Goal: Find specific page/section: Find specific page/section

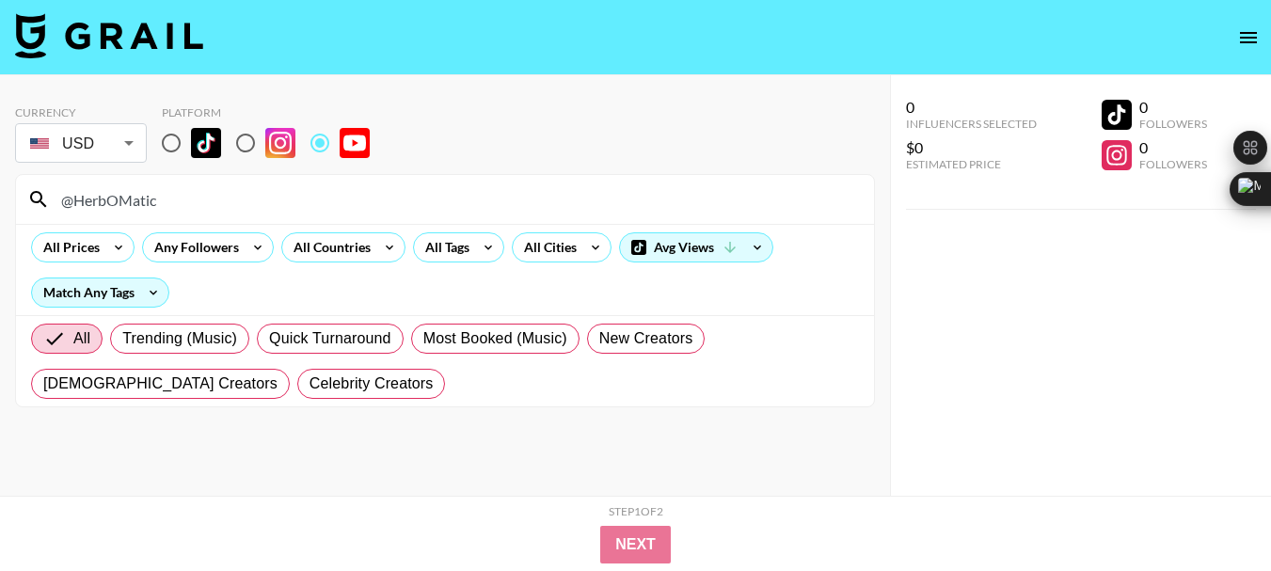
click at [110, 201] on input "@HerbOMatic" at bounding box center [456, 199] width 813 height 30
type input "@rhettandlink"
click at [126, 191] on input "@rhettandlink" at bounding box center [456, 199] width 813 height 30
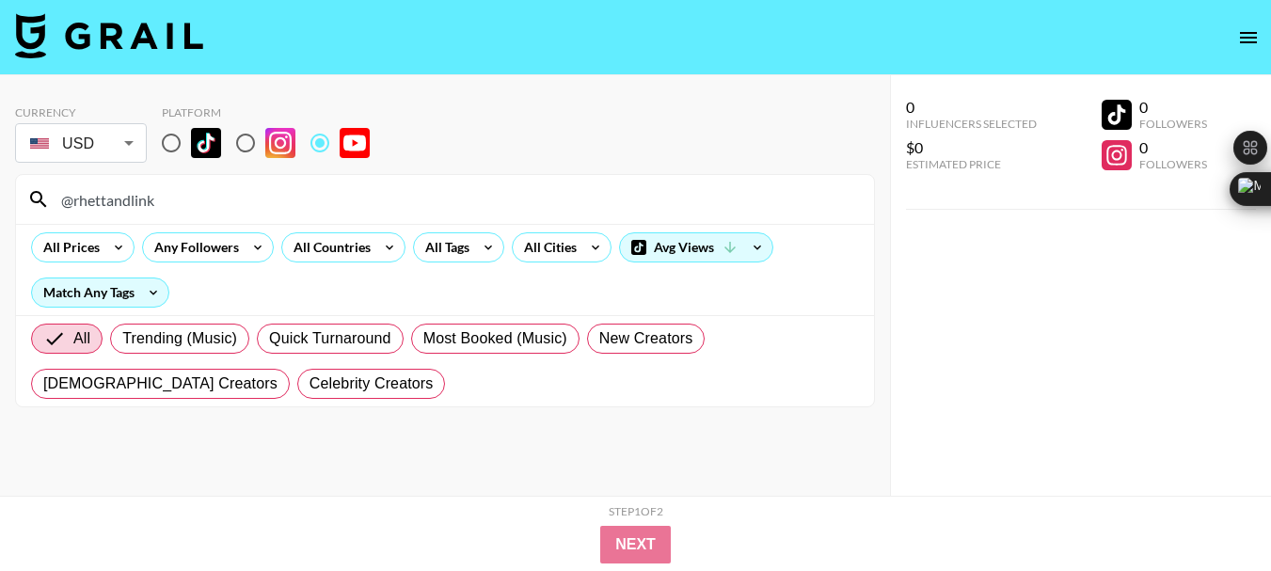
click at [126, 191] on input "@rhettandlink" at bounding box center [456, 199] width 813 height 30
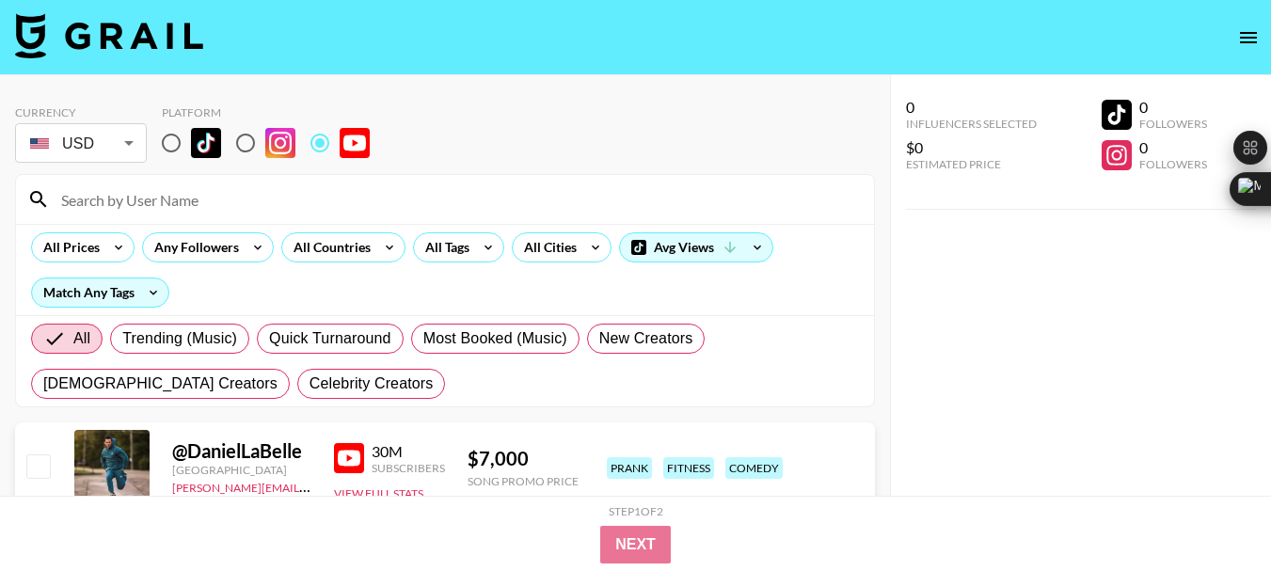
paste input "@Off-Grid-Island"
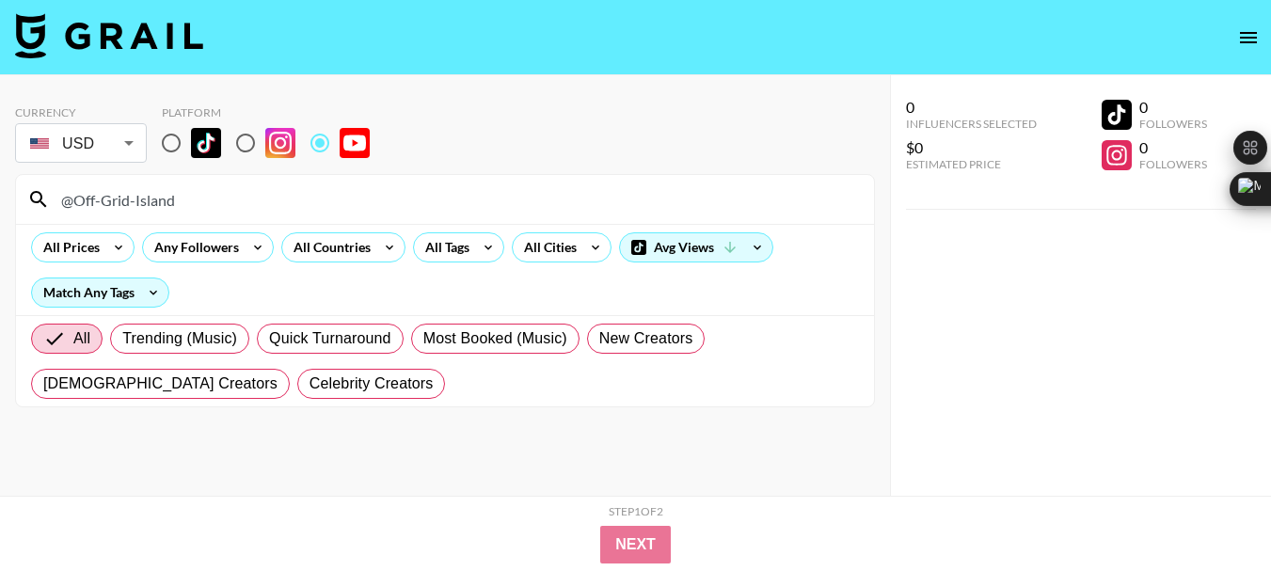
type input "@Off-Grid-Island"
click at [119, 200] on input "@Off-Grid-Island" at bounding box center [456, 199] width 813 height 30
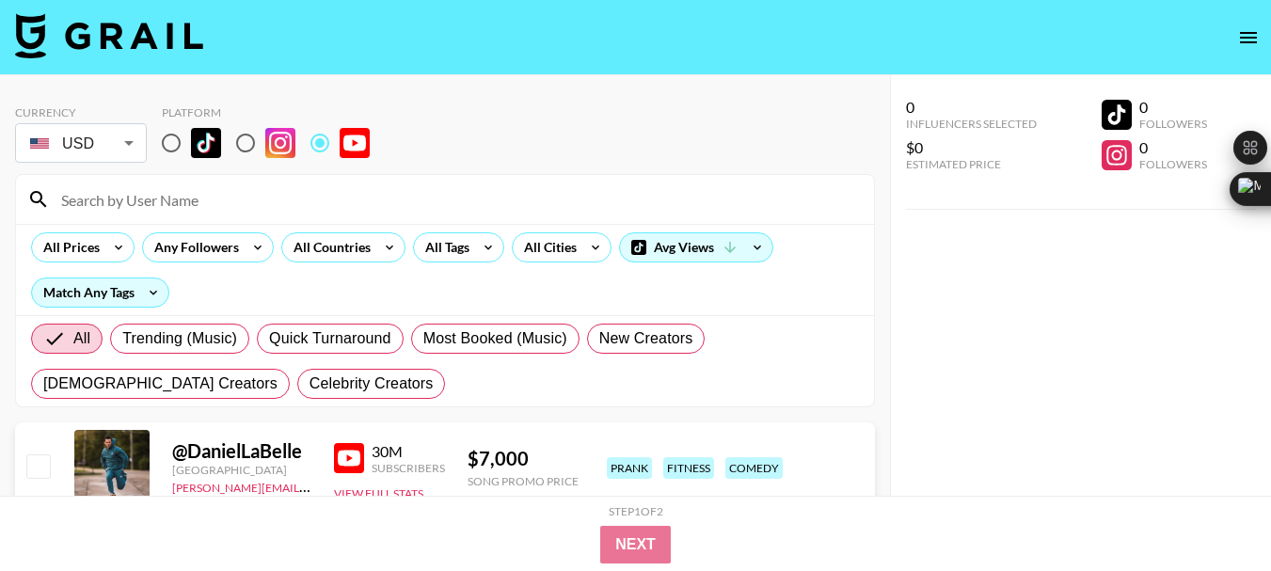
paste input "@keithedwards"
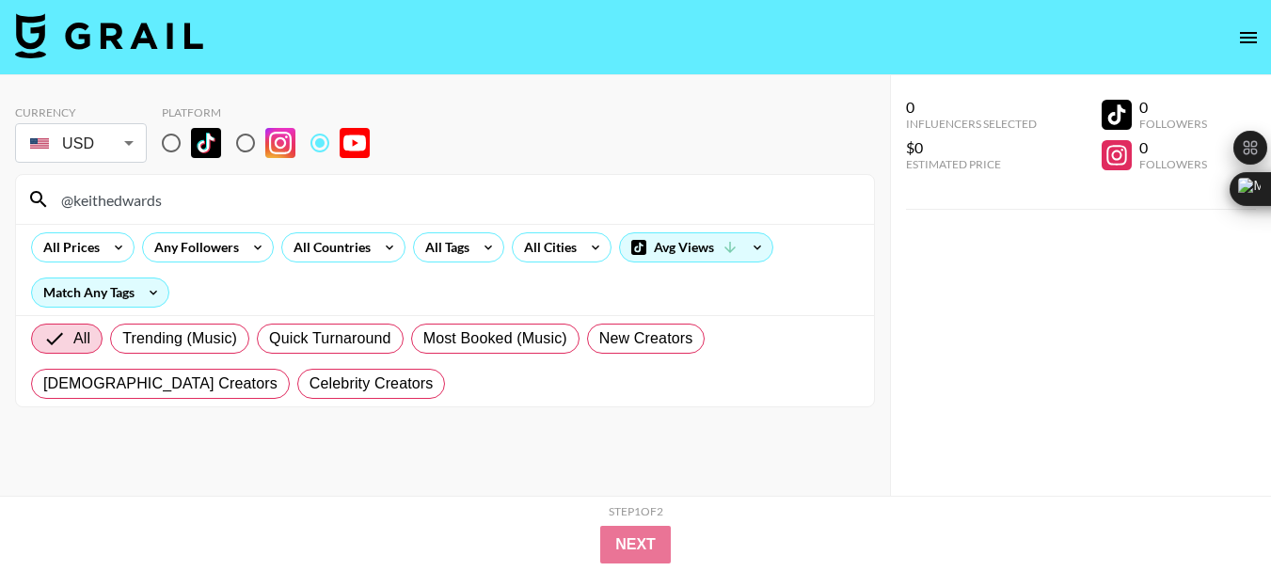
type input "@keithedwards"
click at [145, 201] on input "@keithedwards" at bounding box center [456, 199] width 813 height 30
click at [144, 201] on input "@keithedwards" at bounding box center [456, 199] width 813 height 30
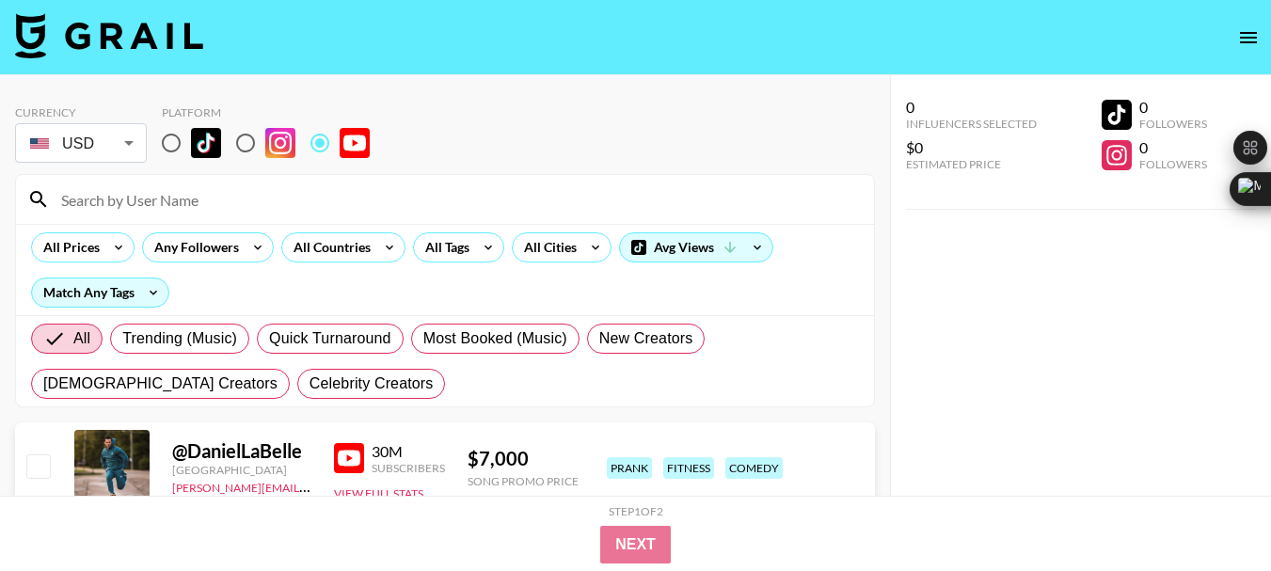
paste input "@OffGridWithGinaThi"
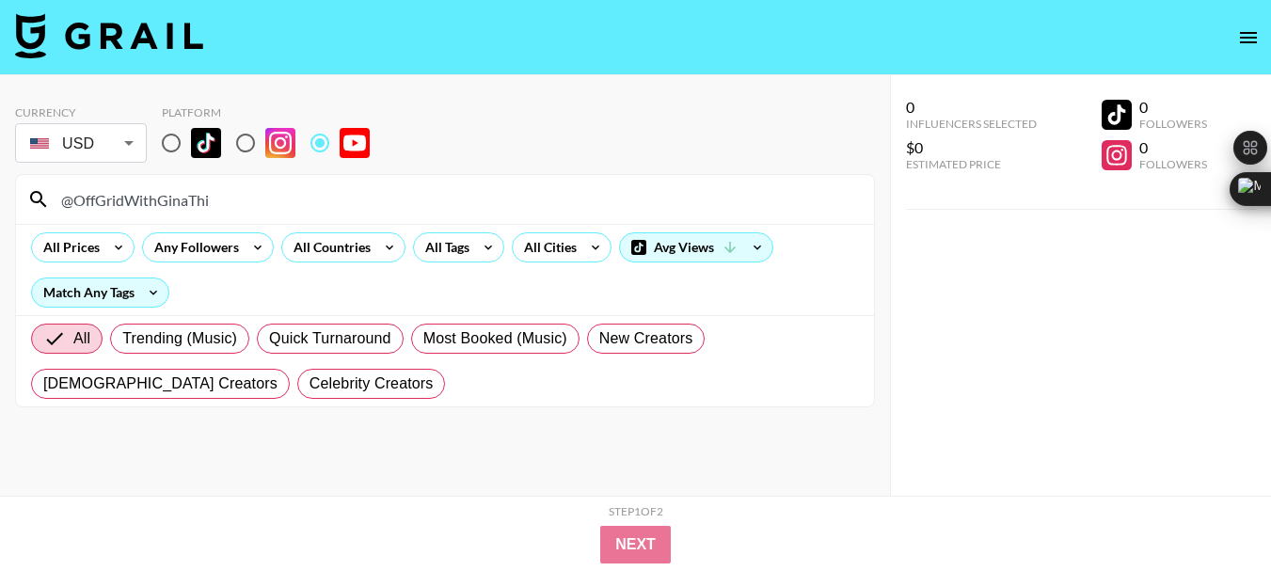
type input "@OffGridWithGinaThi"
click at [128, 201] on input "@OffGridWithGinaThi" at bounding box center [456, 199] width 813 height 30
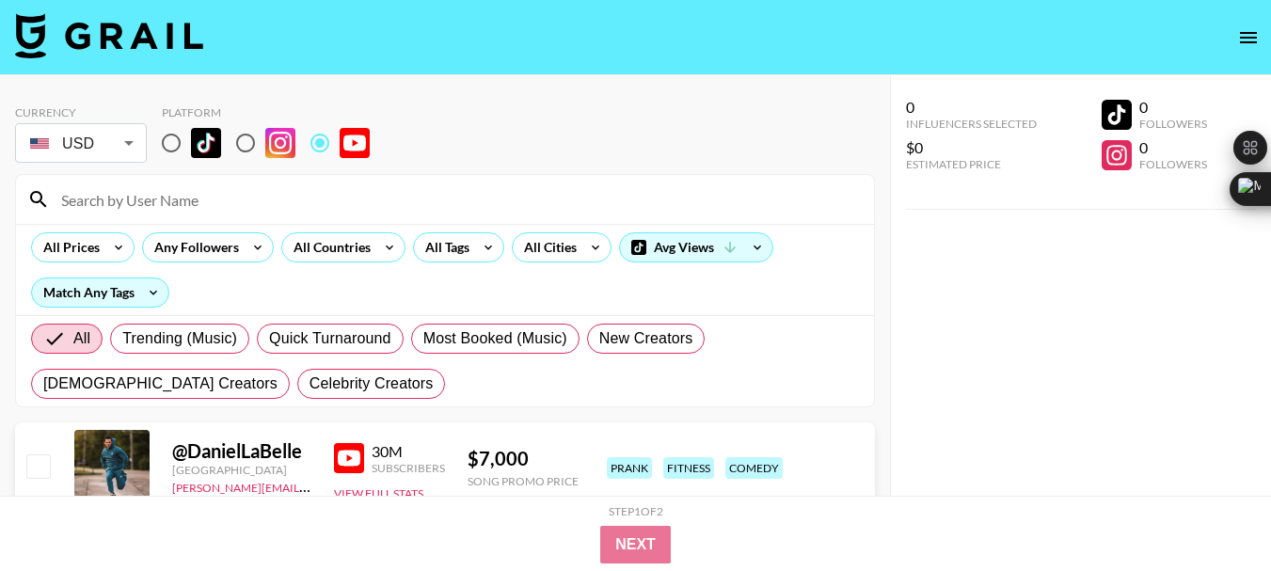
paste input "@LadyLuckHQ"
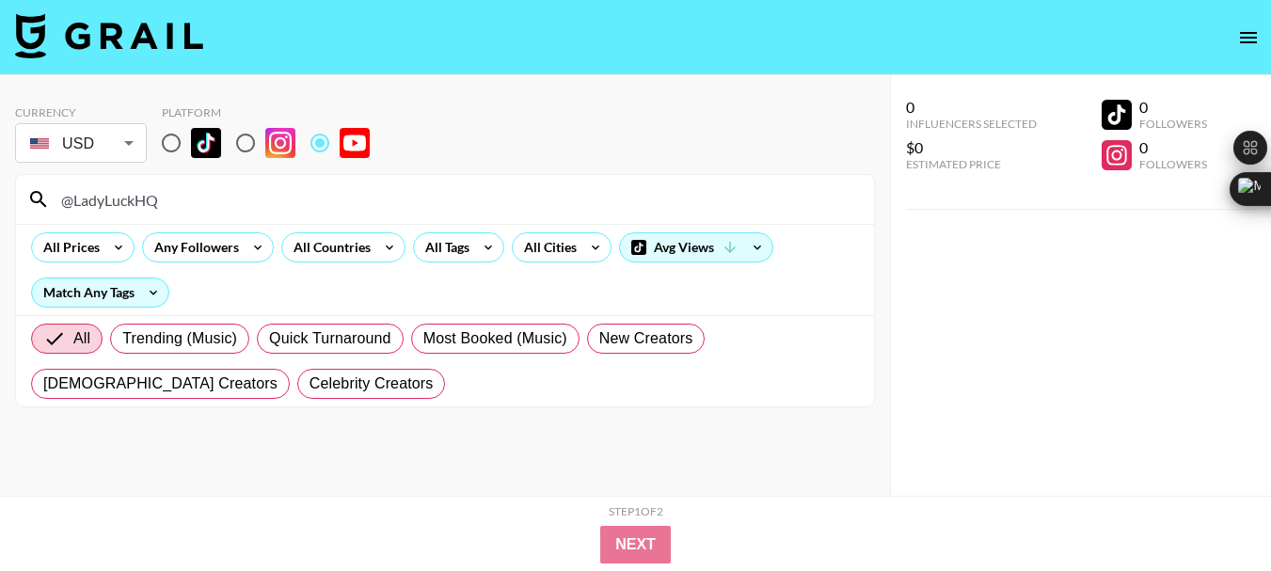
type input "@LadyLuckHQ"
click at [97, 201] on input "@LadyLuckHQ" at bounding box center [456, 199] width 813 height 30
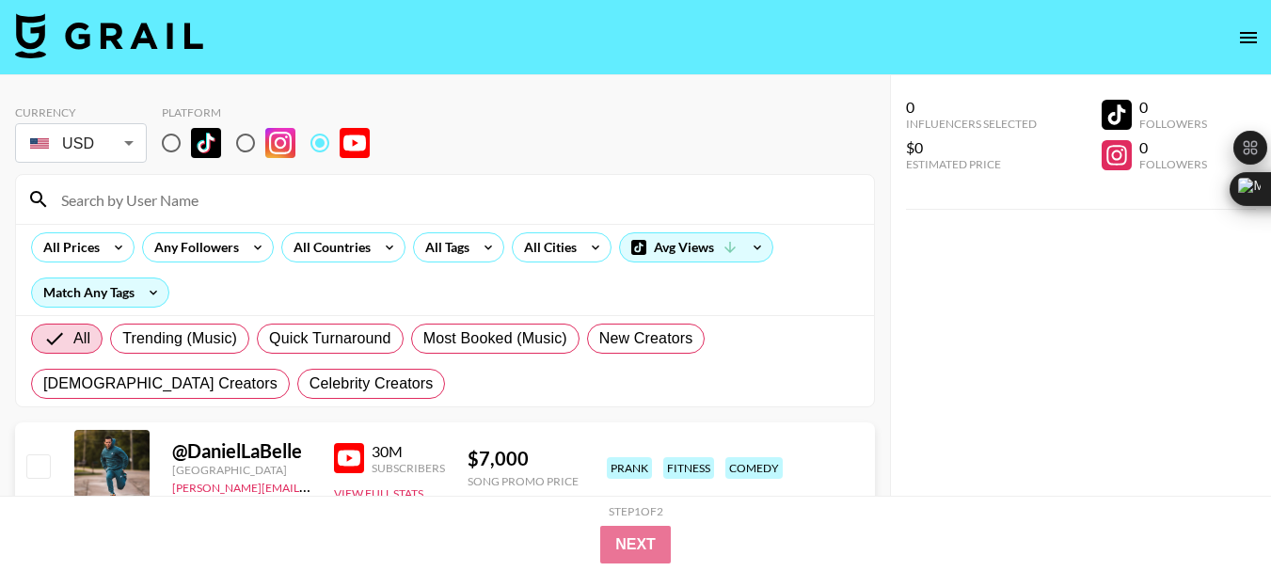
paste input "@daydrian"
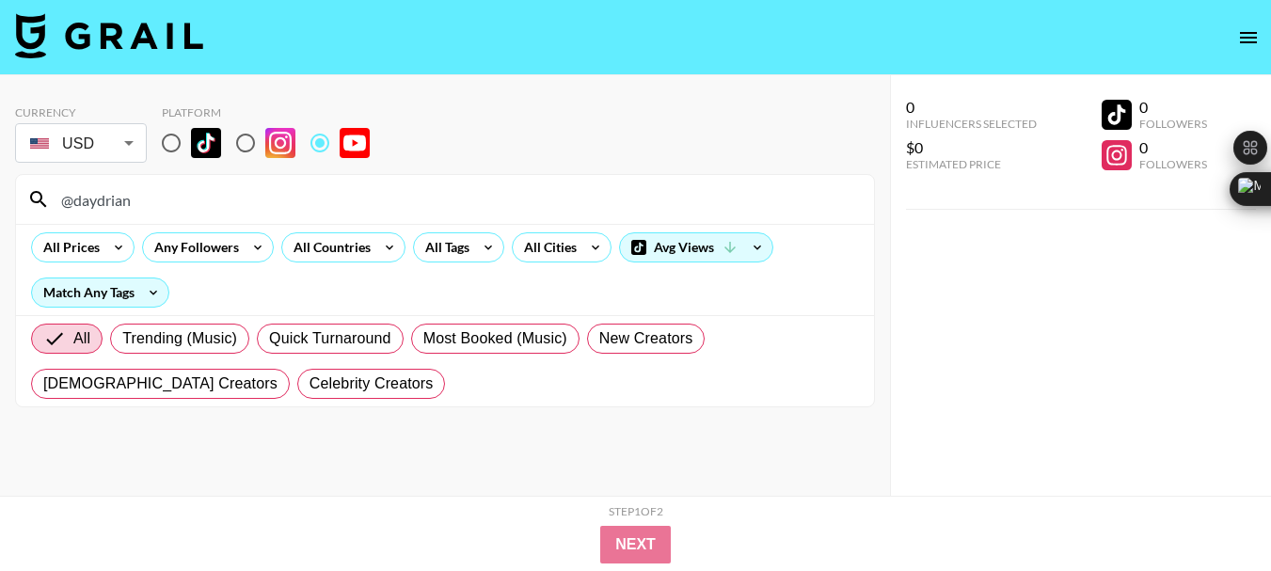
type input "@daydrian"
click at [94, 196] on input "@daydrian" at bounding box center [456, 199] width 813 height 30
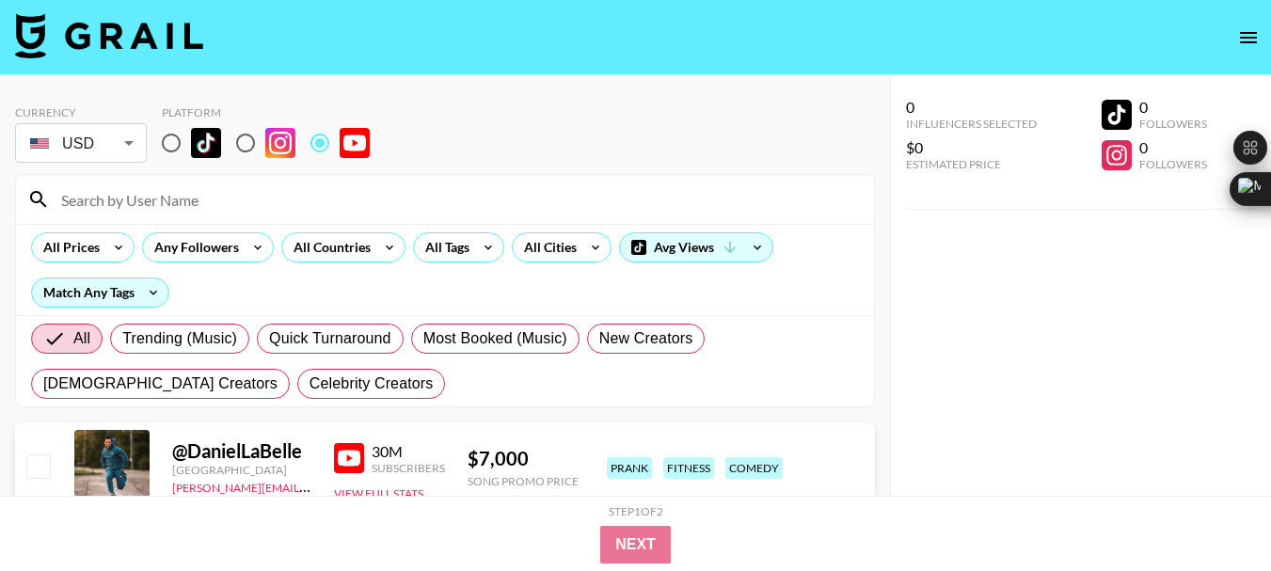
paste input "@mywishmycommand"
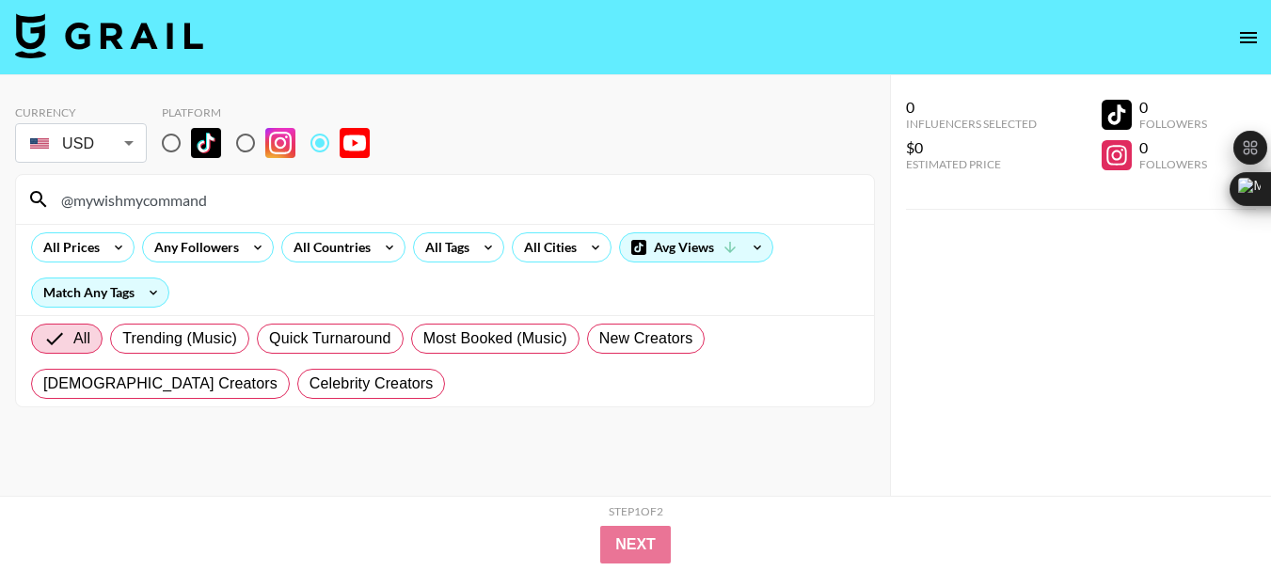
type input "@mywishmycommand"
click at [113, 193] on input "@mywishmycommand" at bounding box center [456, 199] width 813 height 30
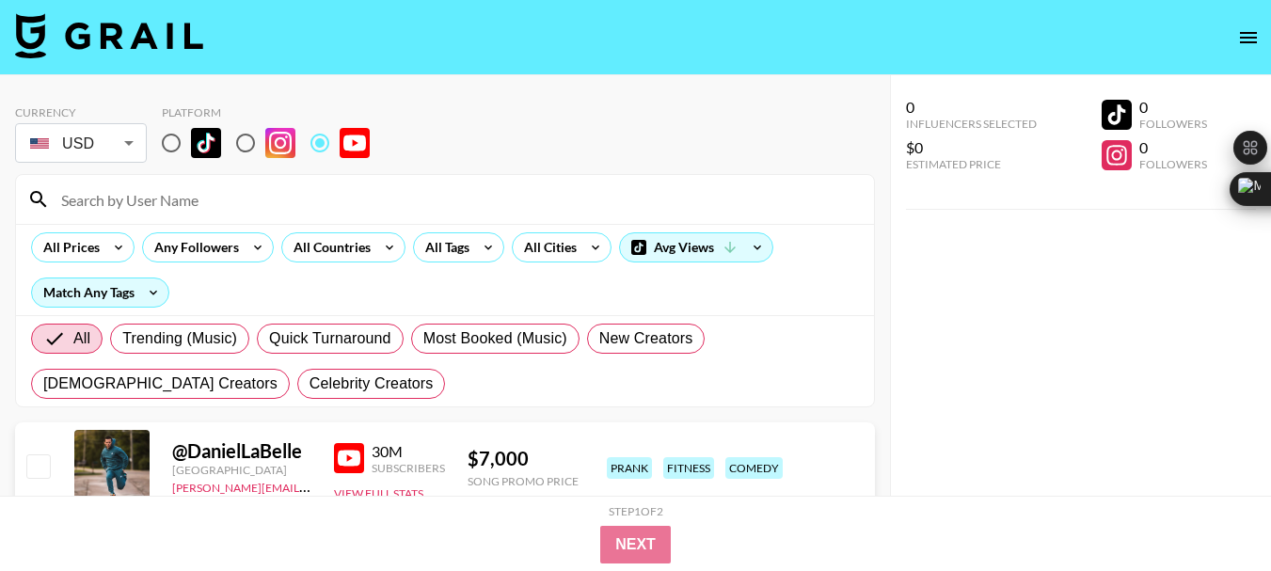
paste input "@FrankieOffGrid"
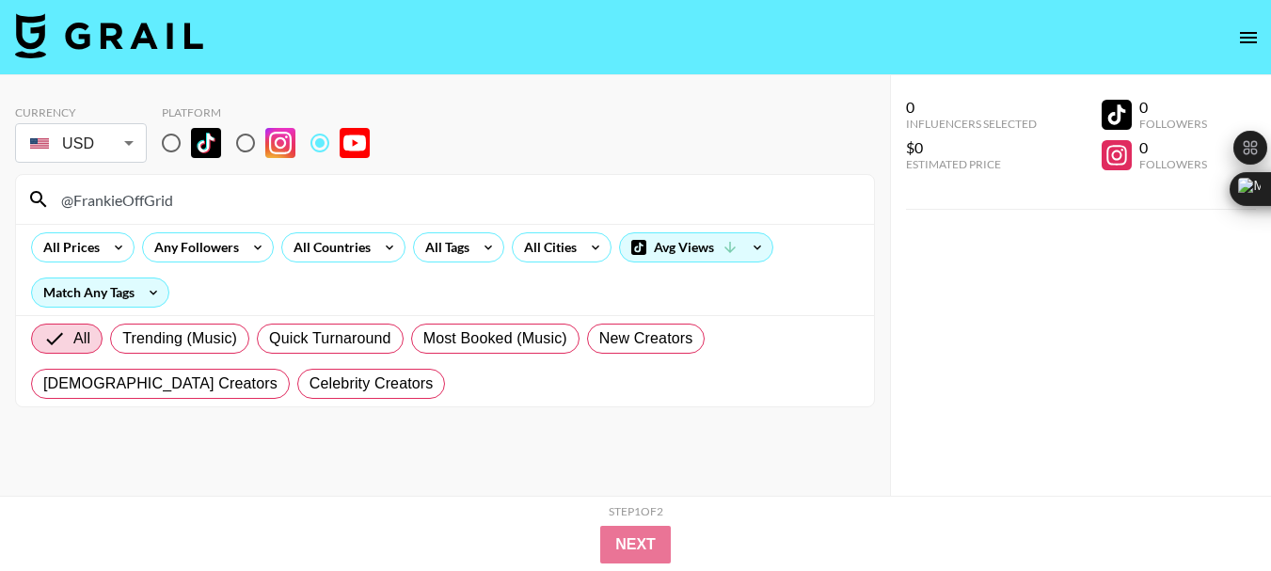
type input "@FrankieOffGrid"
click at [109, 197] on input "@FrankieOffGrid" at bounding box center [456, 199] width 813 height 30
click at [109, 198] on input "@FrankieOffGrid" at bounding box center [456, 199] width 813 height 30
click at [108, 198] on input "@FrankieOffGrid" at bounding box center [456, 199] width 813 height 30
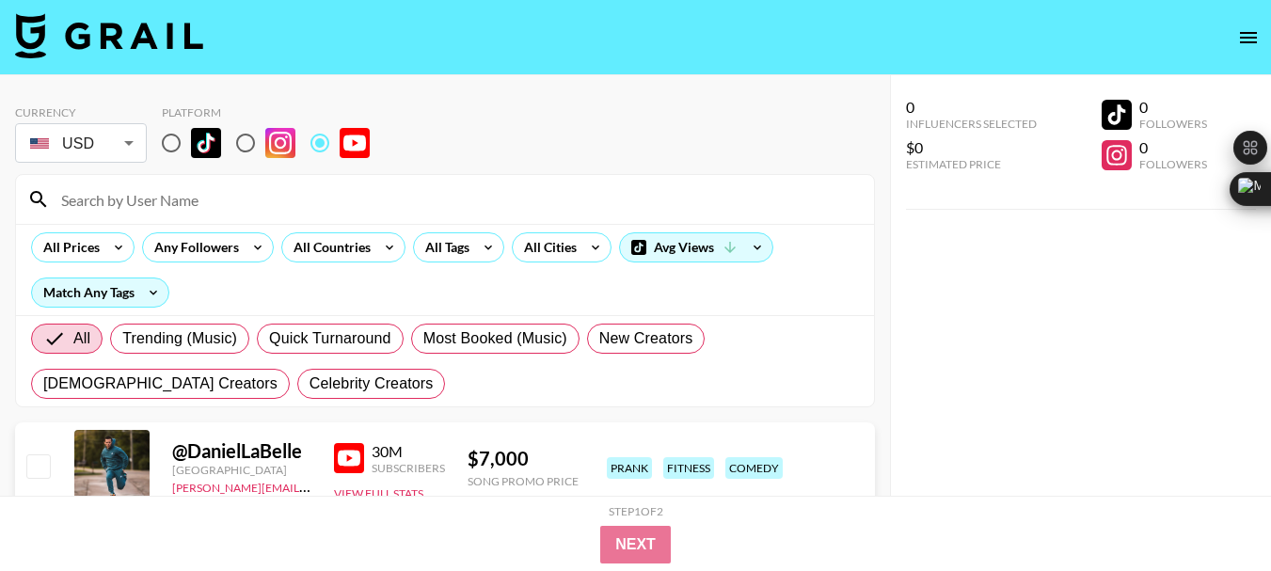
paste input "@OGEngineering"
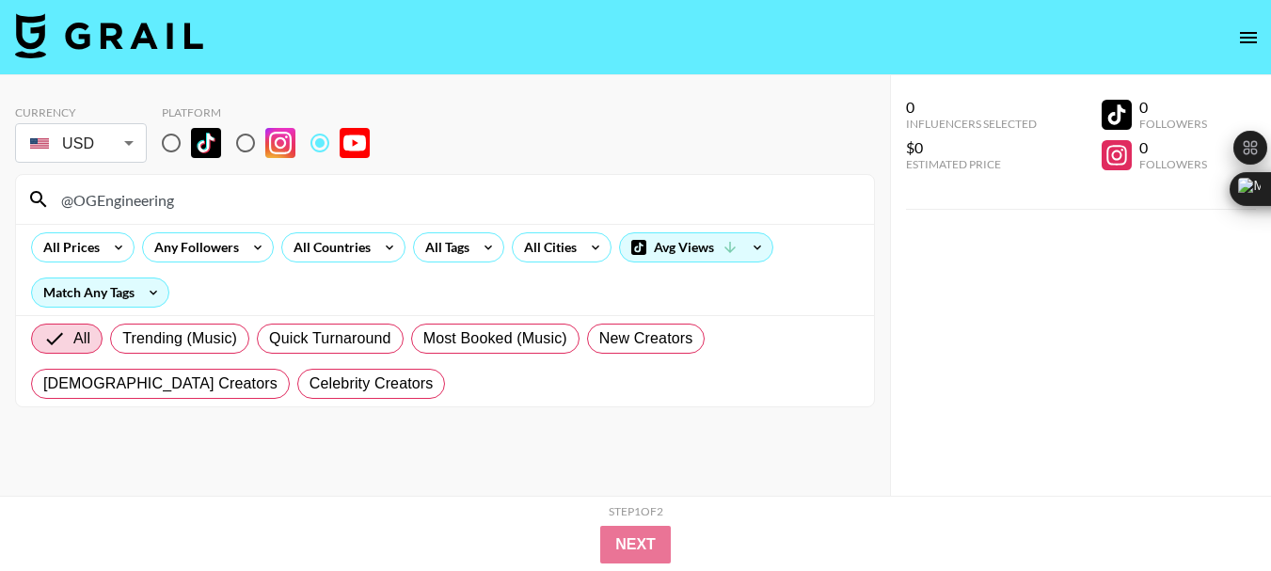
type input "@OGEngineering"
click at [107, 204] on input "@OGEngineering" at bounding box center [456, 199] width 813 height 30
click at [107, 206] on input "@OGEngineering" at bounding box center [456, 199] width 813 height 30
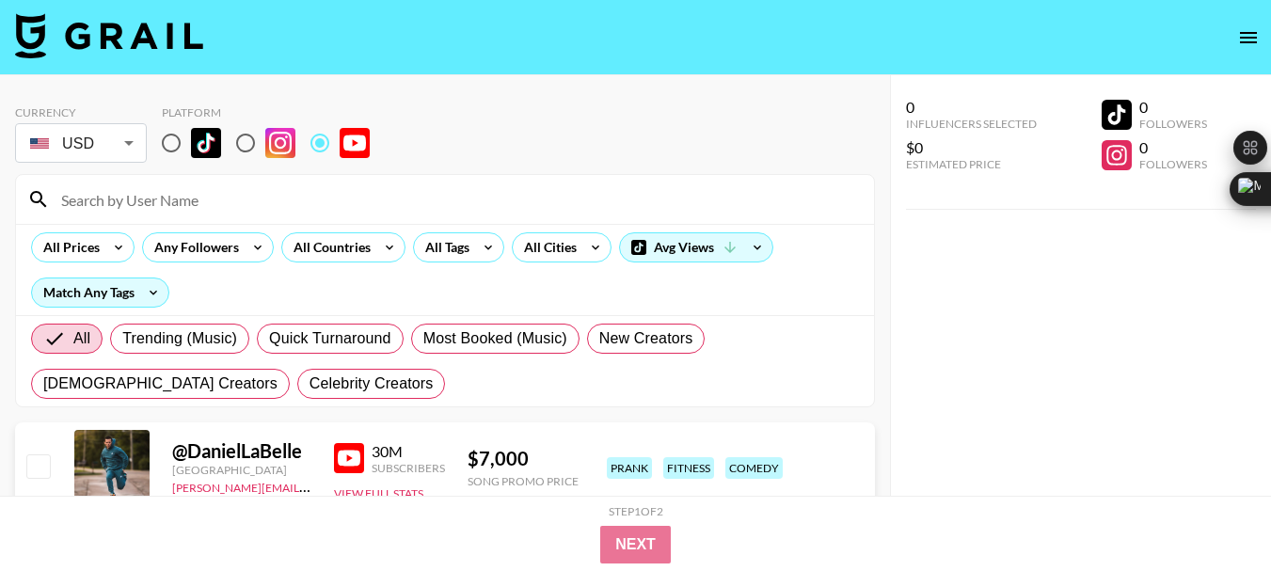
paste input "@MySelfReliance"
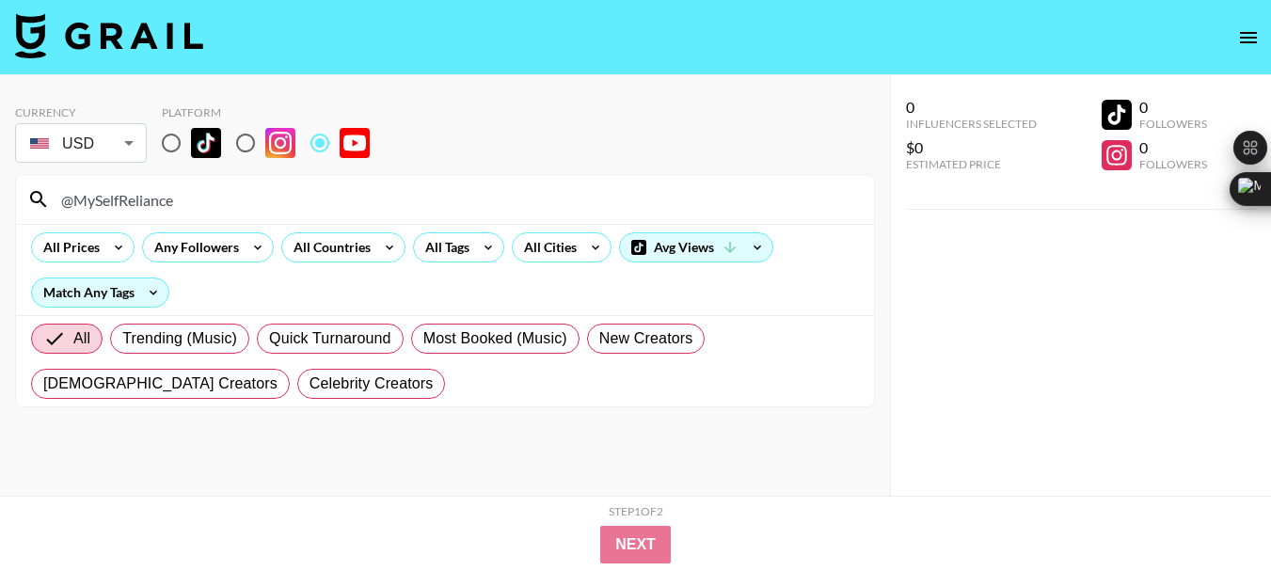
type input "@MySelfReliance"
click at [117, 193] on input "@MySelfReliance" at bounding box center [456, 199] width 813 height 30
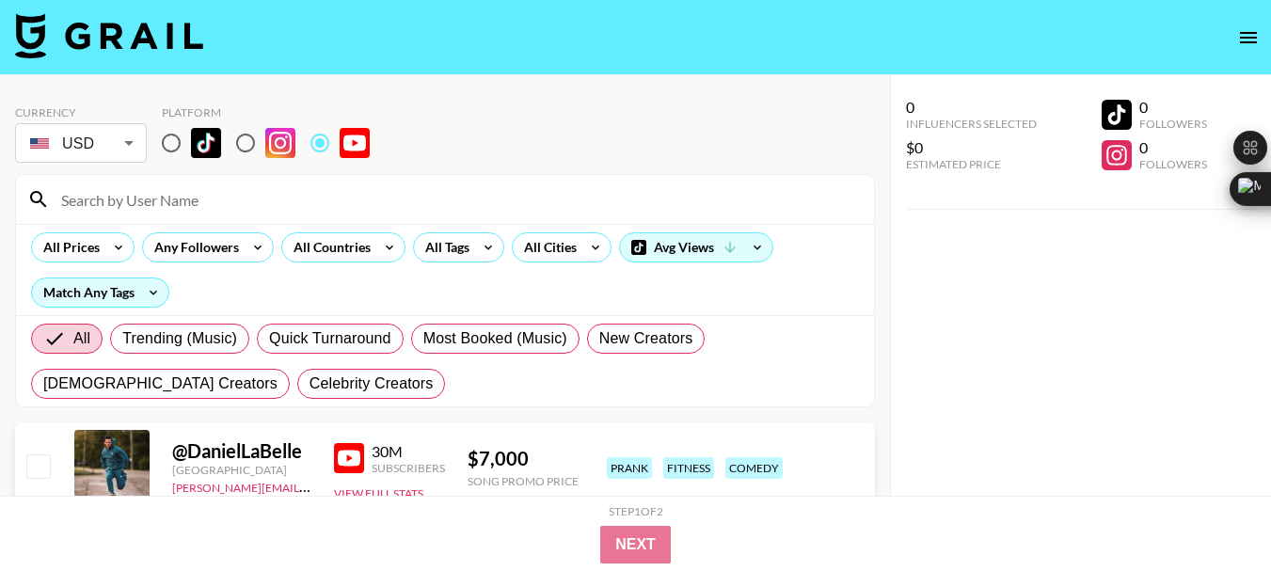
paste input "@colinandpaige"
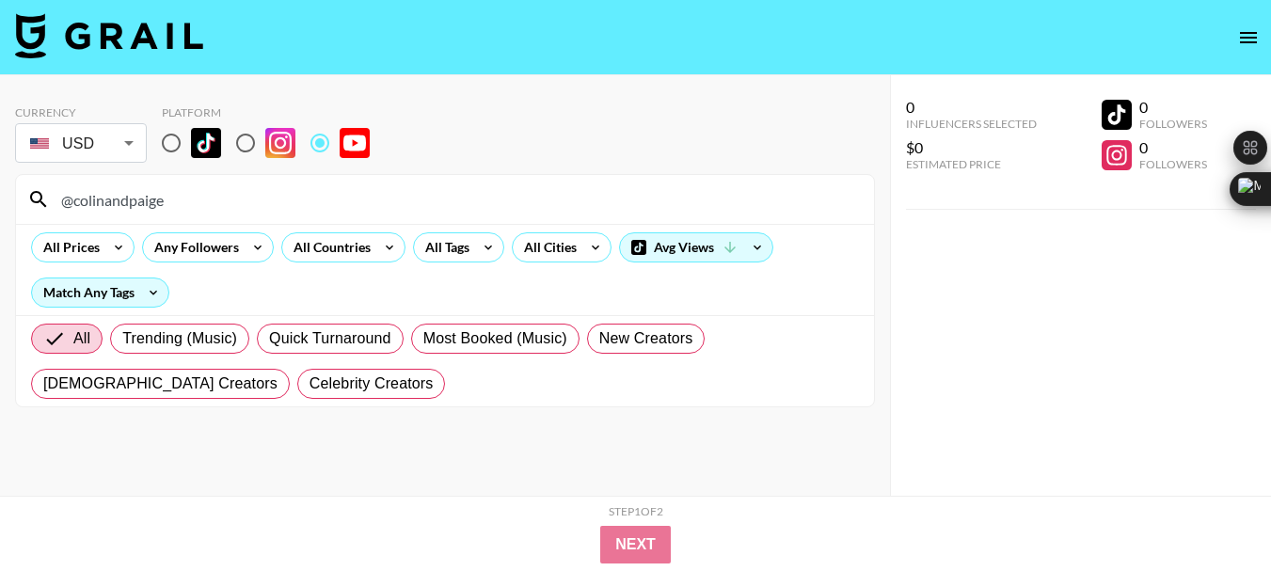
type input "@colinandpaige"
click at [114, 197] on input "@colinandpaige" at bounding box center [456, 199] width 813 height 30
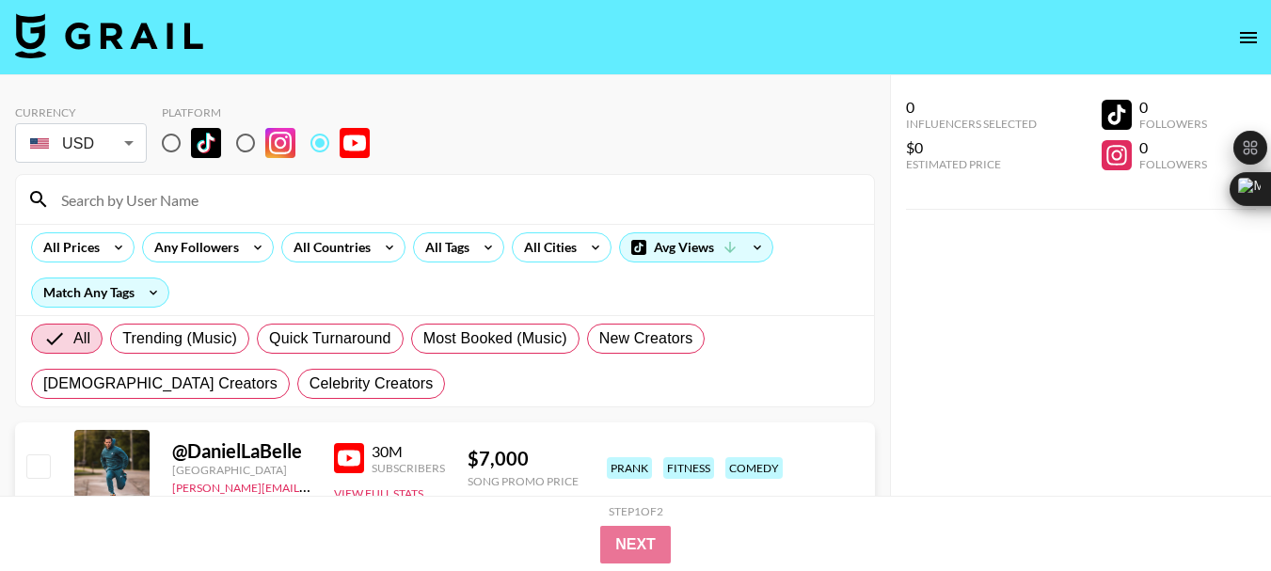
paste input "@PhillipScottPodcast"
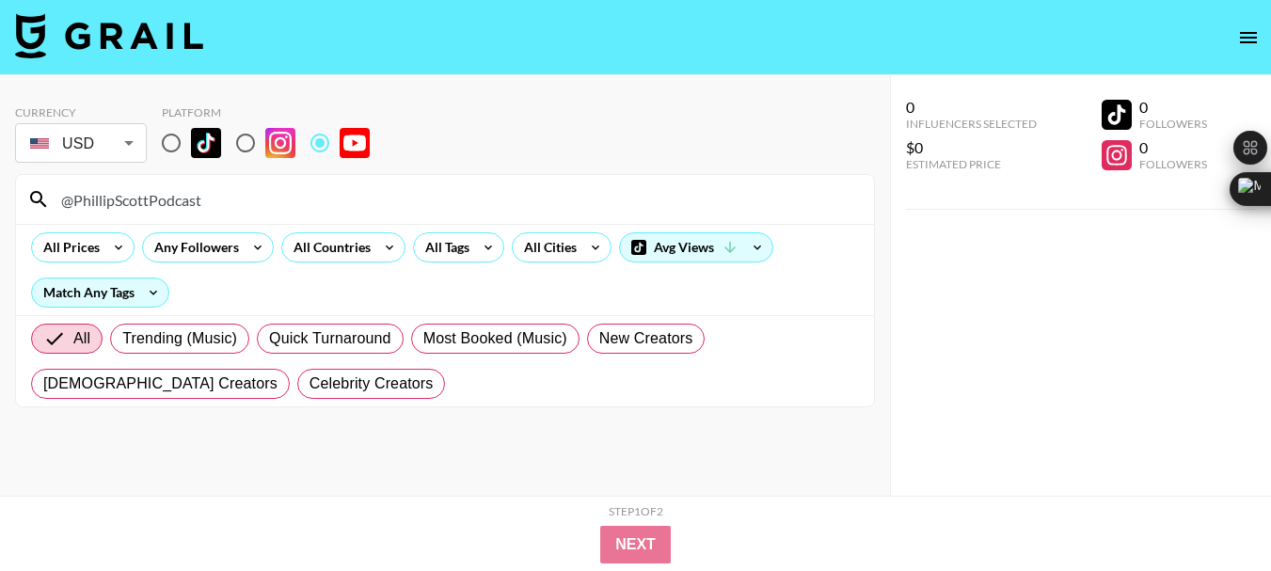
type input "@PhillipScottPodcast"
click at [110, 199] on input "@PhillipScottPodcast" at bounding box center [456, 199] width 813 height 30
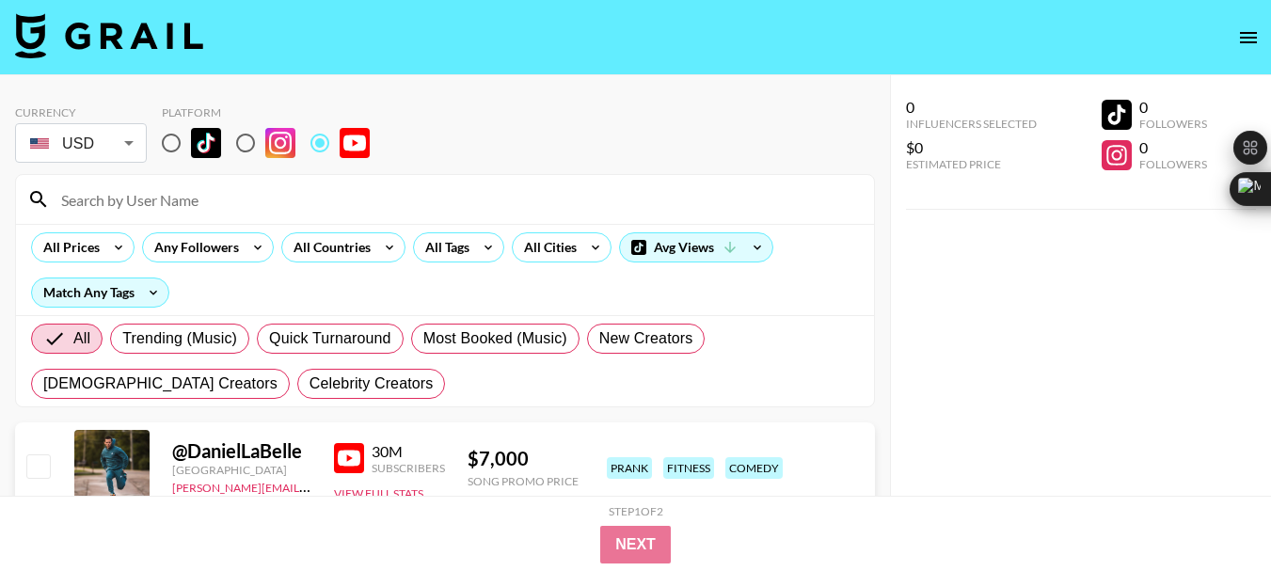
paste input "@CantContainUs"
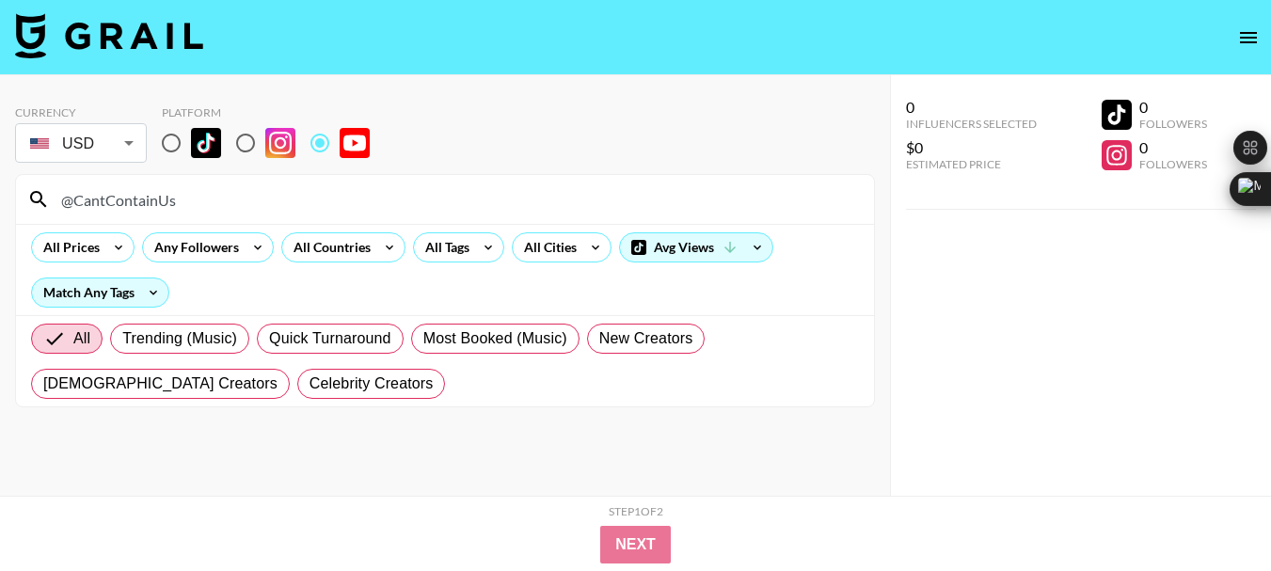
type input "@CantContainUs"
click at [128, 202] on input "@CantContainUs" at bounding box center [456, 199] width 813 height 30
click at [126, 203] on input "@CantContainUs" at bounding box center [456, 199] width 813 height 30
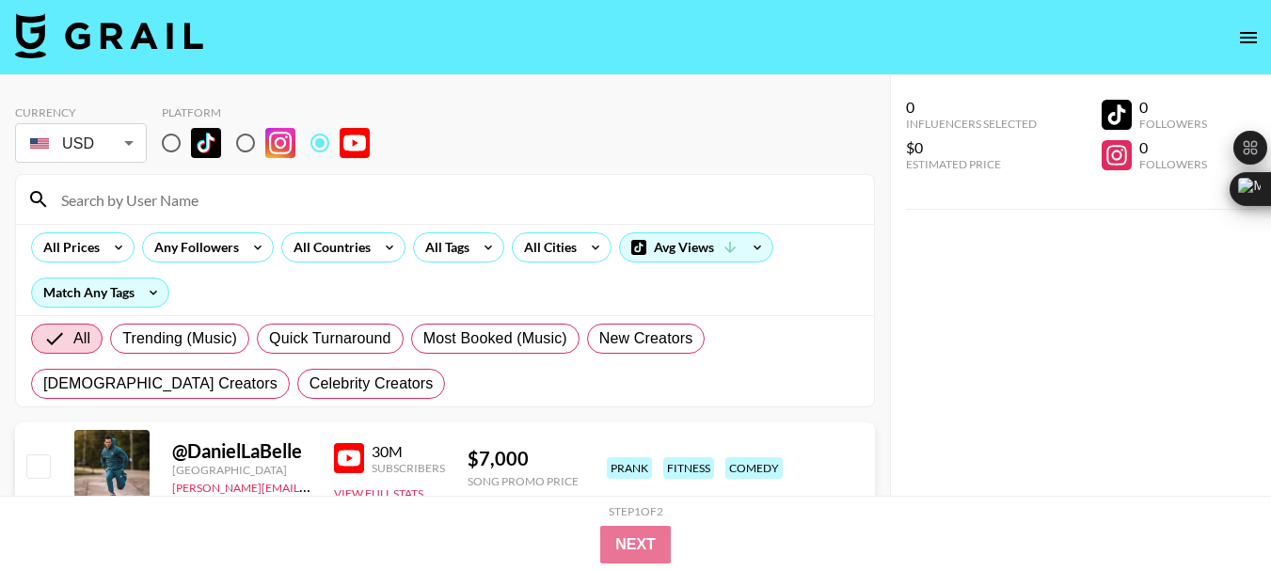
paste input "@MURPHYSDIESEL"
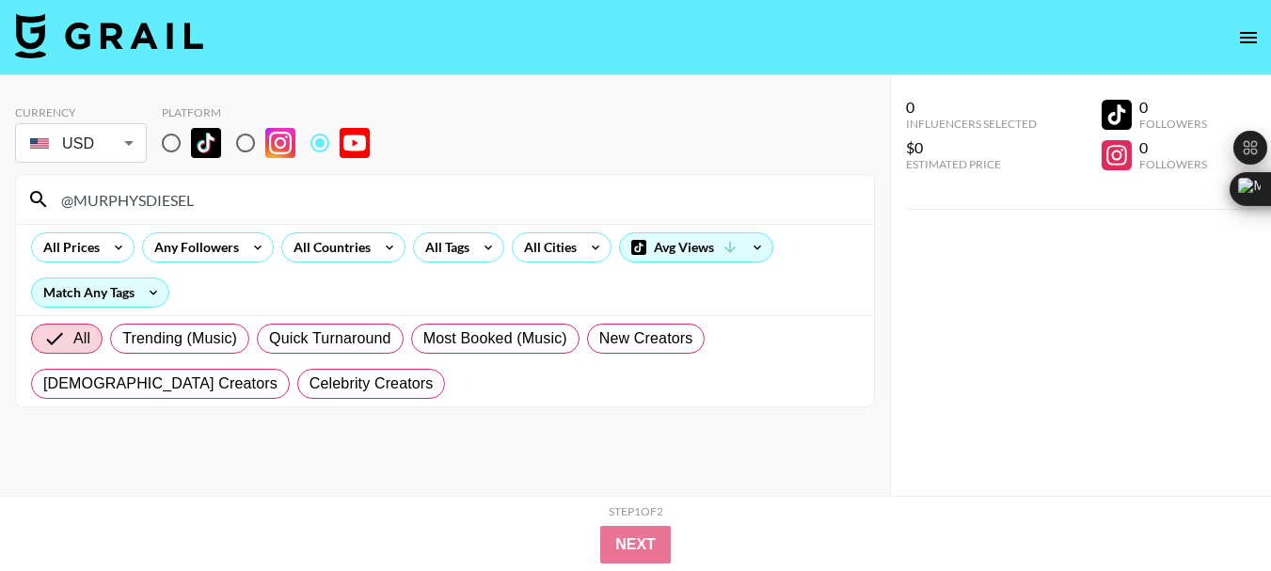
type input "@MURPHYSDIESEL"
click at [157, 206] on input "@MURPHYSDIESEL" at bounding box center [456, 199] width 813 height 30
click at [155, 206] on input "@MURPHYSDIESEL" at bounding box center [456, 199] width 813 height 30
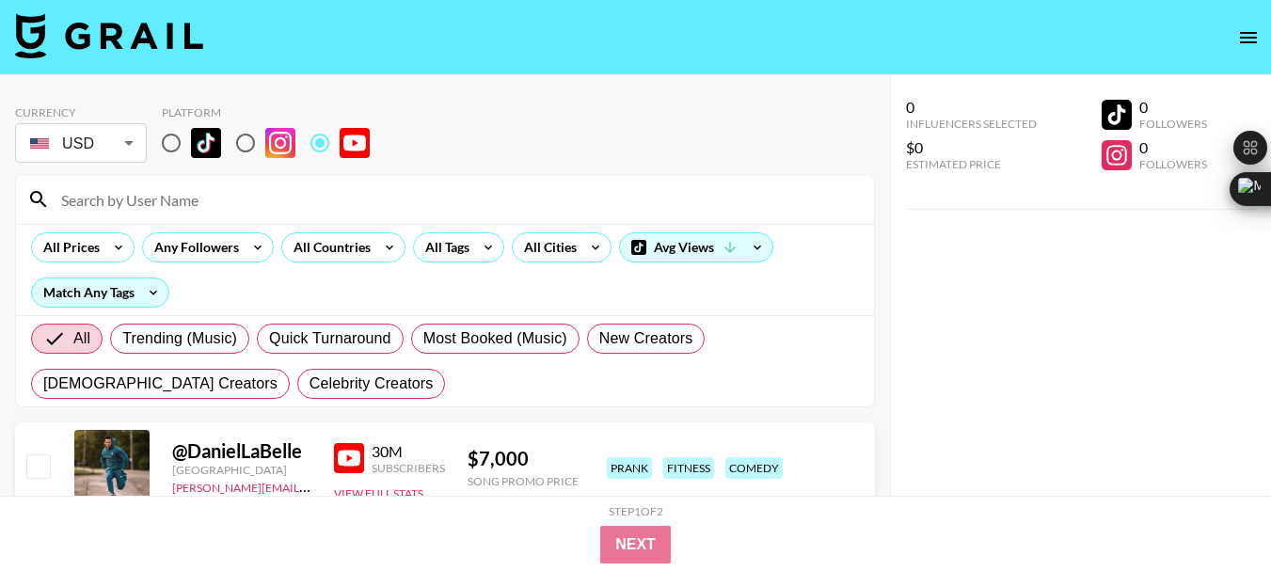
paste input "@whereslucie"
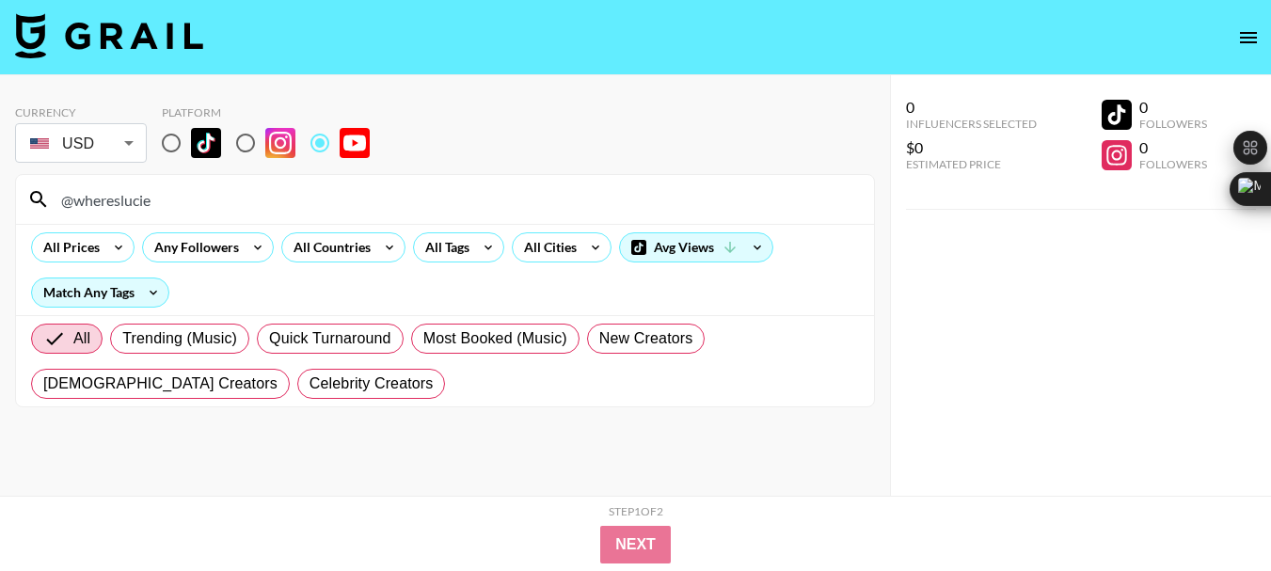
type input "@whereslucie"
click at [95, 198] on input "@whereslucie" at bounding box center [456, 199] width 813 height 30
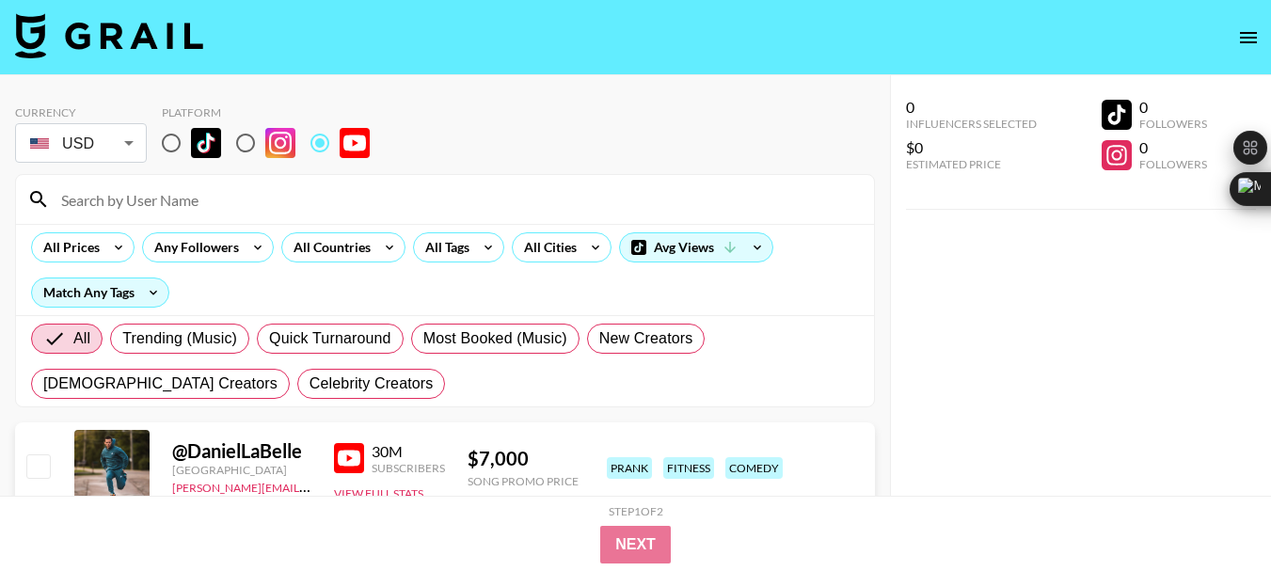
paste input "@Building.a.Dream-Barefoot_Jas"
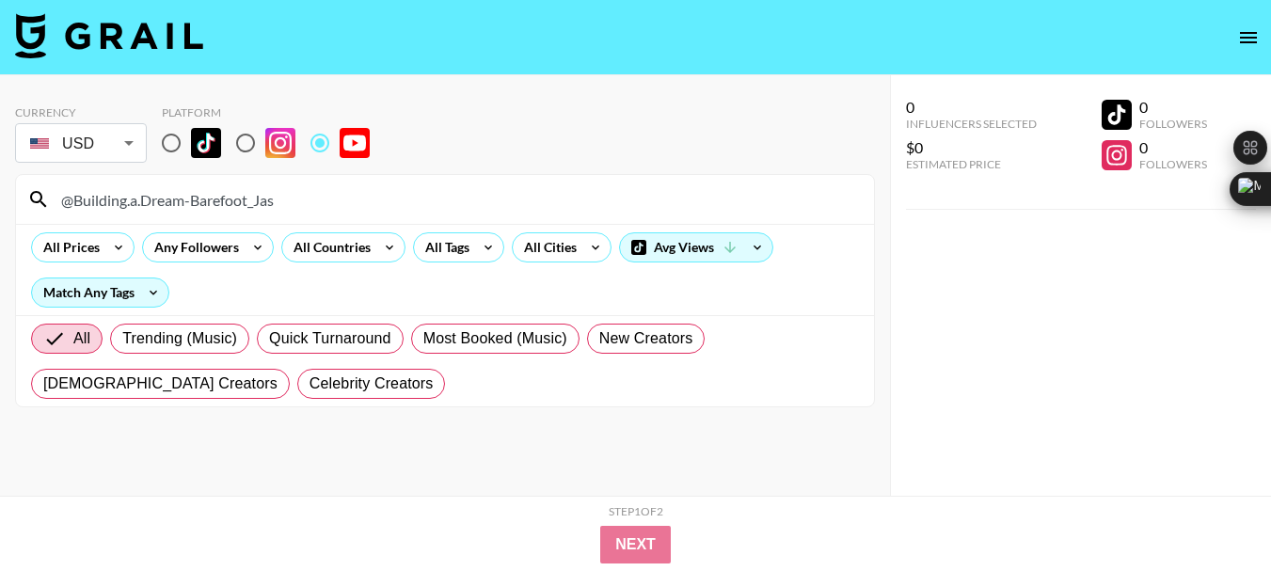
type input "@Building.a.Dream-Barefoot_Jas"
